Goal: Task Accomplishment & Management: Manage account settings

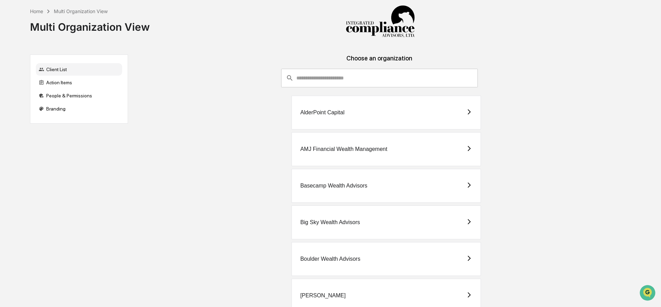
click at [347, 72] on input "consultant-dashboard__filter-organizations-search-bar" at bounding box center [386, 78] width 181 height 19
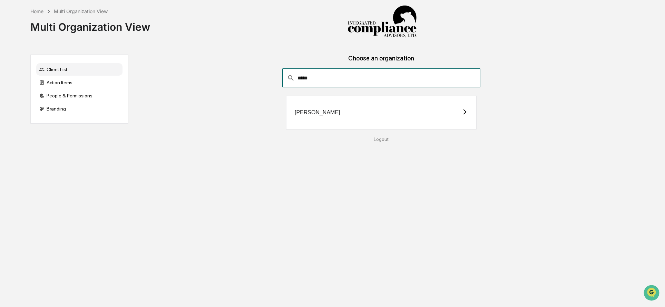
type input "*****"
click at [294, 115] on div "[PERSON_NAME]" at bounding box center [381, 113] width 191 height 34
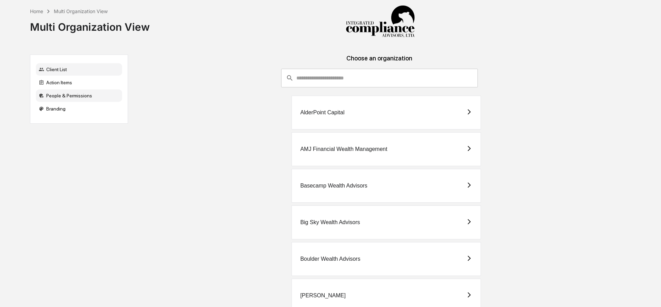
click at [70, 96] on div "People & Permissions" at bounding box center [79, 95] width 86 height 12
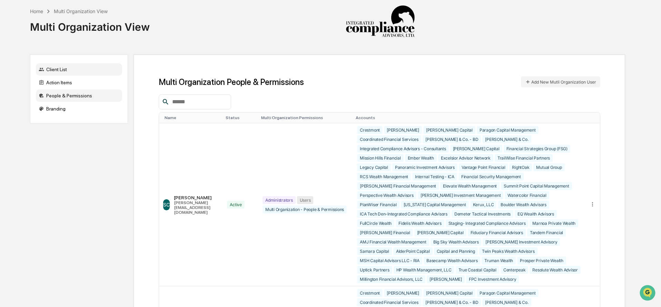
click at [62, 69] on div "Client List" at bounding box center [79, 69] width 86 height 12
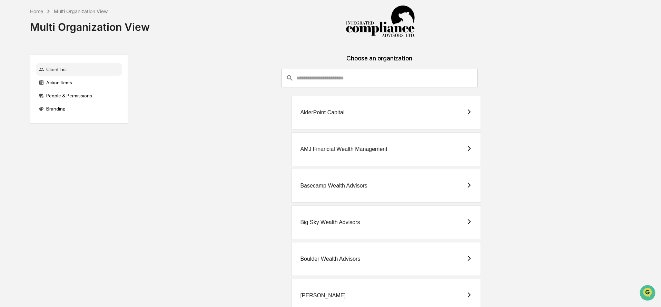
click at [369, 75] on input "consultant-dashboard__filter-organizations-search-bar" at bounding box center [386, 78] width 181 height 19
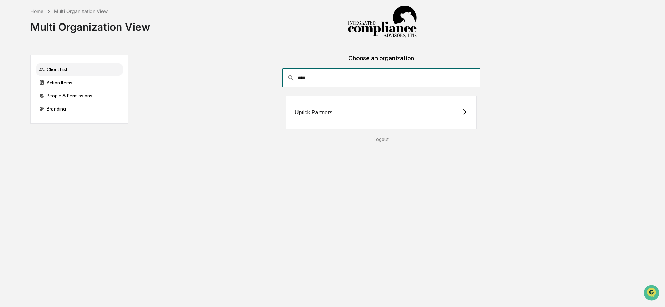
type input "****"
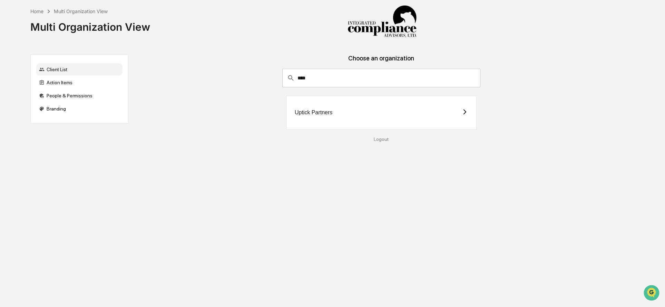
click at [410, 119] on div "Uptick Partners" at bounding box center [381, 113] width 191 height 34
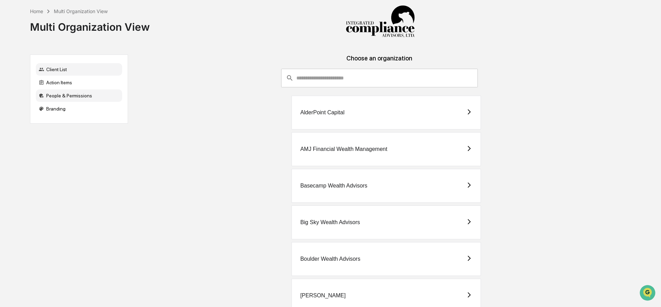
click at [67, 93] on div "People & Permissions" at bounding box center [79, 95] width 86 height 12
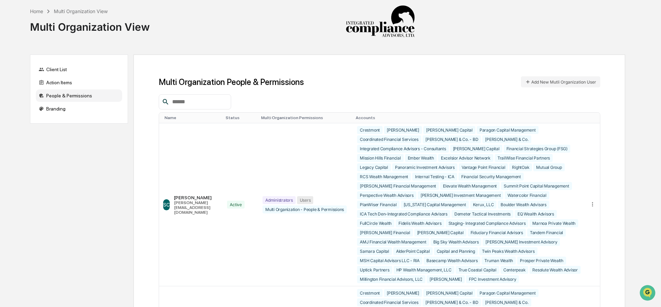
click at [65, 62] on div "Client List Action Items People & Permissions Branding" at bounding box center [79, 89] width 98 height 69
click at [64, 71] on div "Client List" at bounding box center [79, 69] width 86 height 12
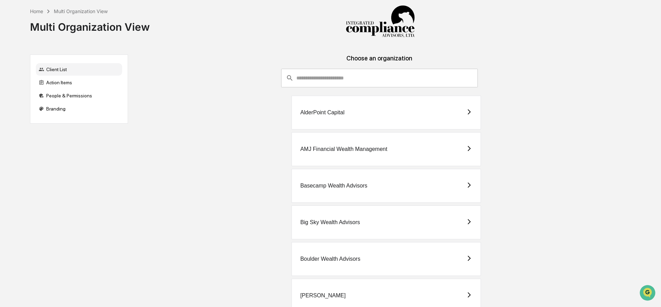
click at [315, 79] on input "consultant-dashboard__filter-organizations-search-bar" at bounding box center [386, 78] width 181 height 19
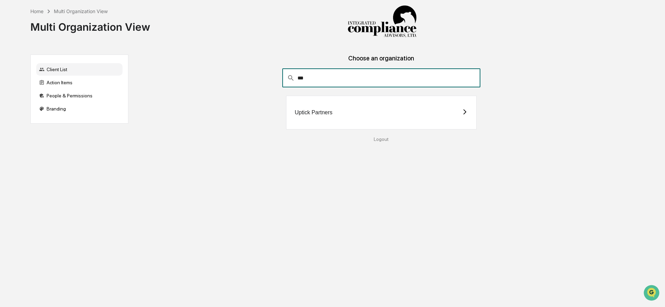
type input "***"
click at [328, 117] on div "Uptick Partners" at bounding box center [381, 113] width 191 height 34
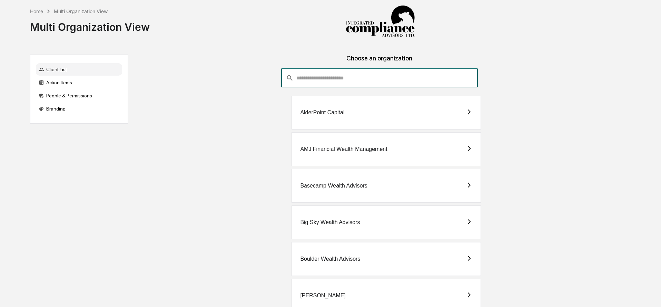
click at [303, 75] on input "consultant-dashboard__filter-organizations-search-bar" at bounding box center [386, 78] width 181 height 19
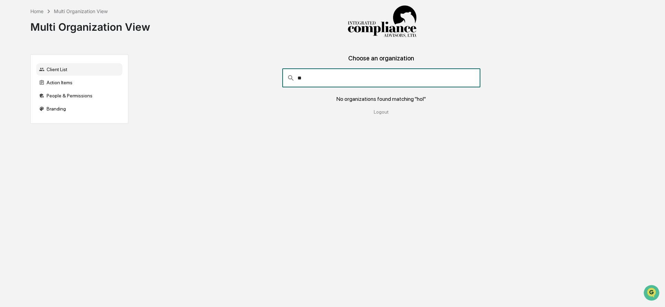
type input "*"
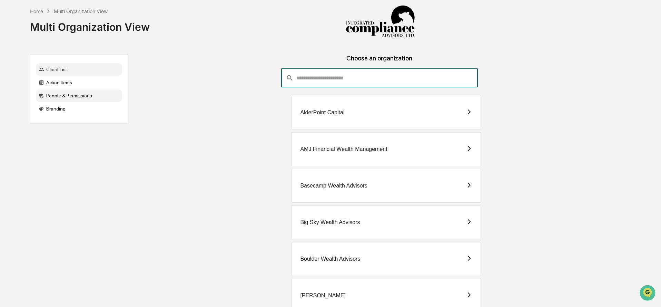
click at [59, 97] on div "People & Permissions" at bounding box center [79, 95] width 86 height 12
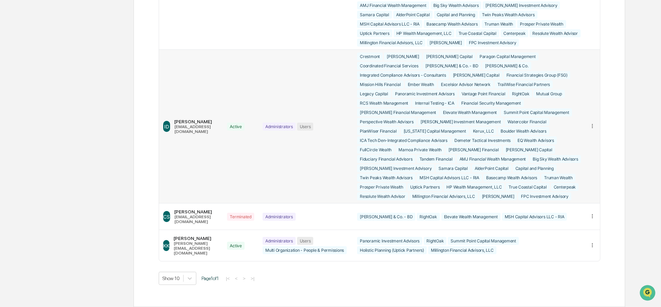
scroll to position [1229, 0]
click at [595, 248] on icon at bounding box center [593, 245] width 7 height 7
click at [565, 257] on div "Edit Accounts" at bounding box center [566, 255] width 48 height 7
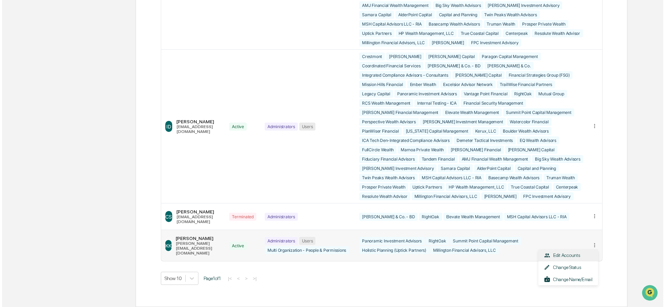
scroll to position [1137, 0]
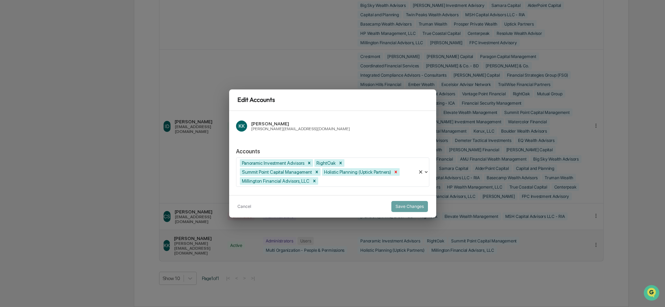
click at [398, 171] on icon "Remove Holistic Planning (Uptick Partners)" at bounding box center [395, 171] width 5 height 5
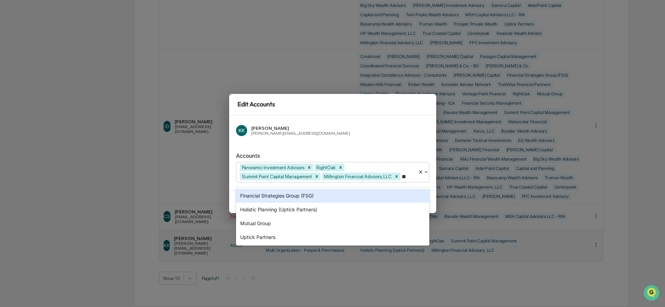
type input "***"
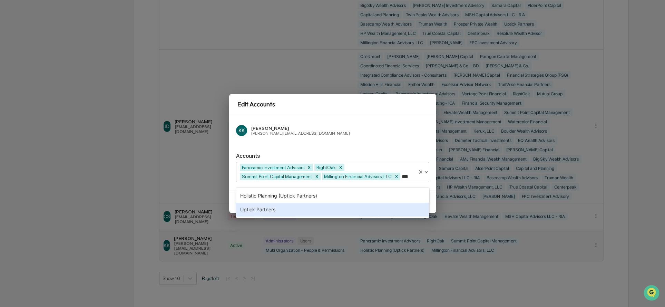
click at [371, 210] on div "Uptick Partners" at bounding box center [332, 210] width 193 height 14
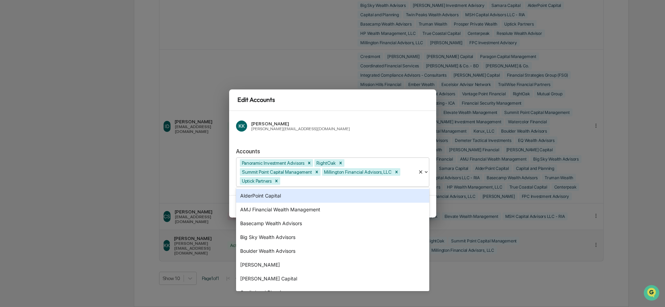
click at [422, 133] on div "KK Kristyn Koller kristyn@integrated-cyberadvisors.com" at bounding box center [332, 126] width 193 height 17
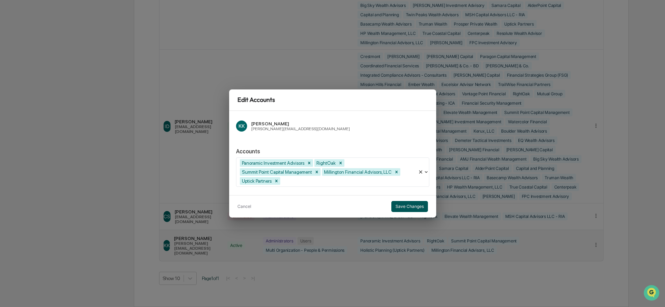
click at [420, 206] on button "Save Changes" at bounding box center [409, 206] width 37 height 11
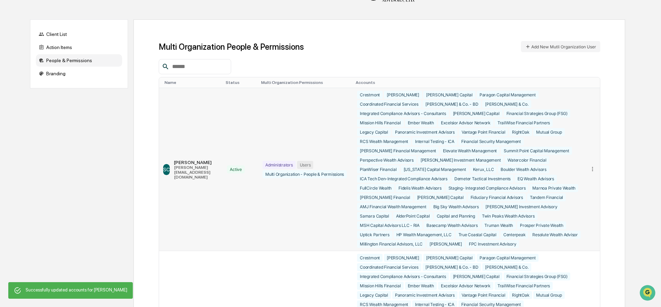
scroll to position [0, 0]
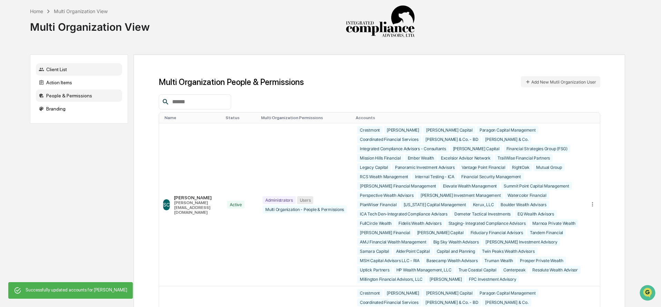
click at [76, 68] on div "Client List" at bounding box center [79, 69] width 86 height 12
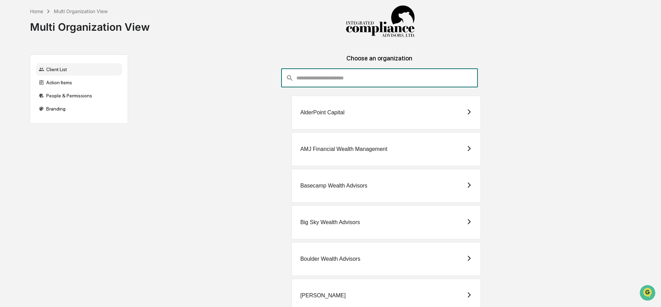
click at [323, 78] on input "consultant-dashboard__filter-organizations-search-bar" at bounding box center [386, 78] width 181 height 19
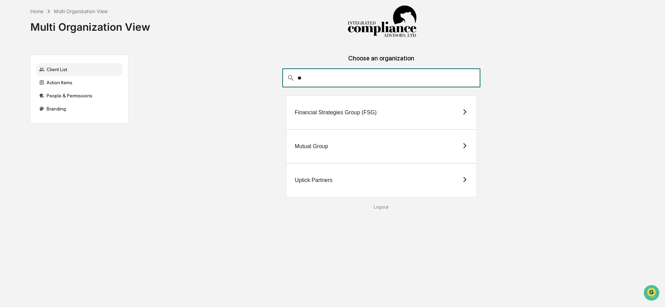
type input "**"
click at [330, 170] on div "Uptick Partners" at bounding box center [381, 180] width 191 height 34
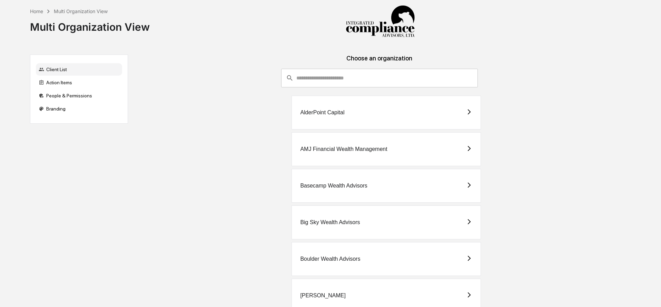
click at [325, 74] on input "consultant-dashboard__filter-organizations-search-bar" at bounding box center [386, 78] width 181 height 19
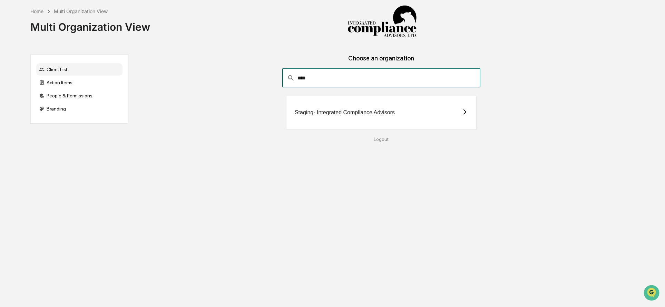
type input "****"
click at [313, 113] on div "Staging- Integrated Compliance Advisors" at bounding box center [345, 112] width 100 height 6
